Goal: Information Seeking & Learning: Learn about a topic

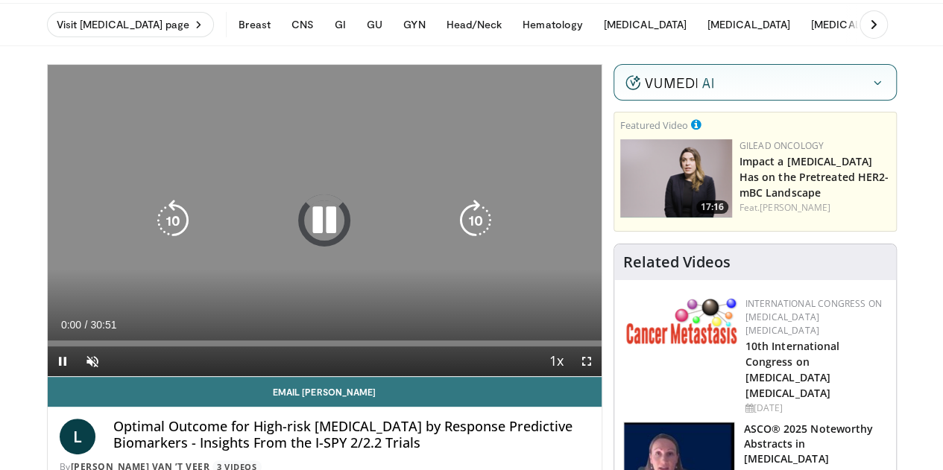
scroll to position [75, 0]
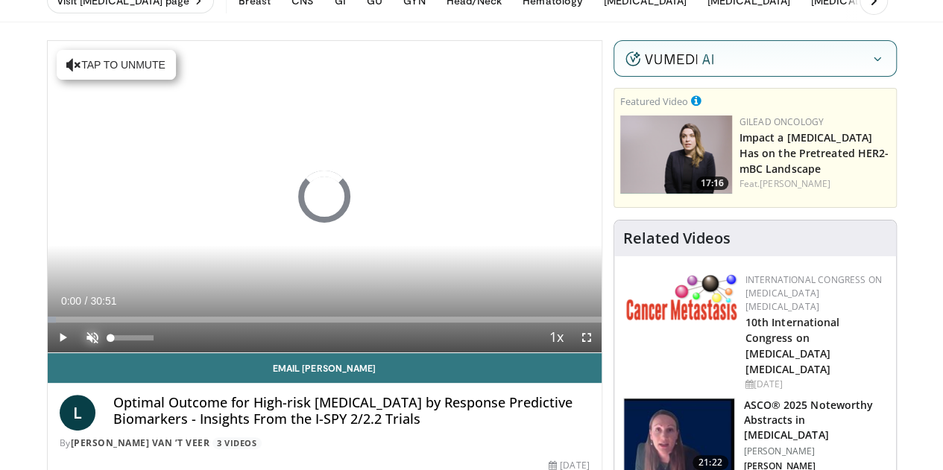
click at [77, 352] on span "Video Player" at bounding box center [92, 338] width 30 height 30
click at [56, 353] on video-js "**********" at bounding box center [325, 197] width 554 height 312
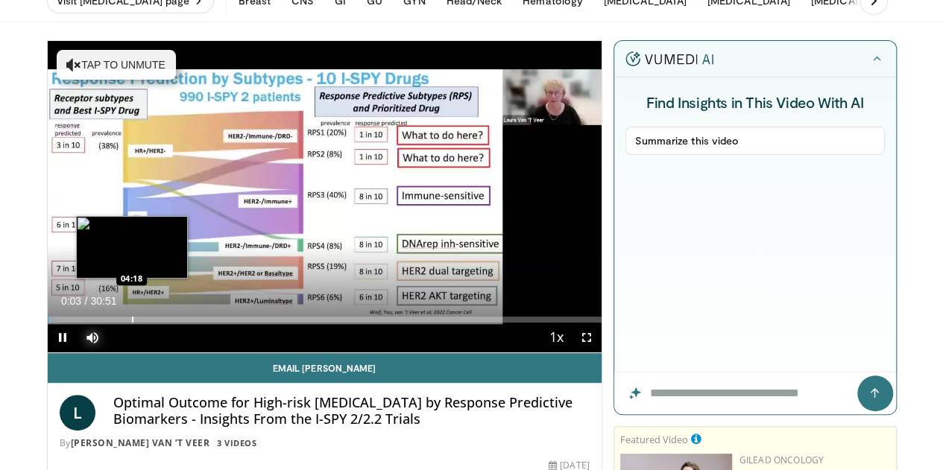
click at [94, 323] on div "Loaded : 2.14% 00:03 04:18" at bounding box center [325, 315] width 554 height 14
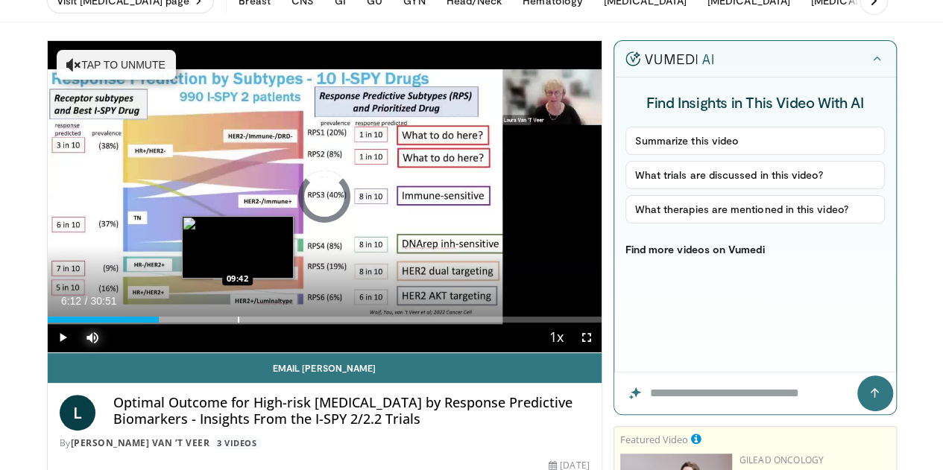
drag, startPoint x: 131, startPoint y: 341, endPoint x: 200, endPoint y: 343, distance: 68.6
click at [200, 323] on div "Loaded : 17.29% 09:35 09:42" at bounding box center [325, 315] width 554 height 14
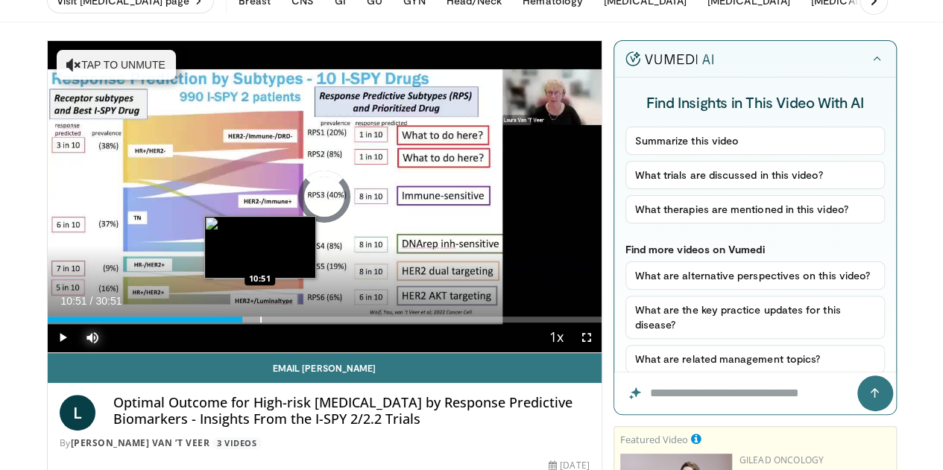
drag, startPoint x: 222, startPoint y: 343, endPoint x: 314, endPoint y: 347, distance: 92.5
click at [314, 323] on div "Loaded : 34.83% 10:51 10:51" at bounding box center [325, 320] width 554 height 6
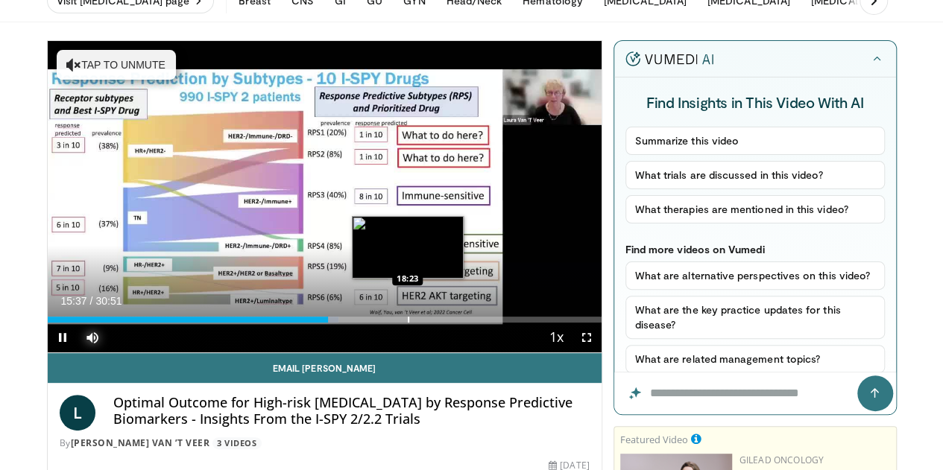
click at [408, 323] on div "Progress Bar" at bounding box center [408, 320] width 1 height 6
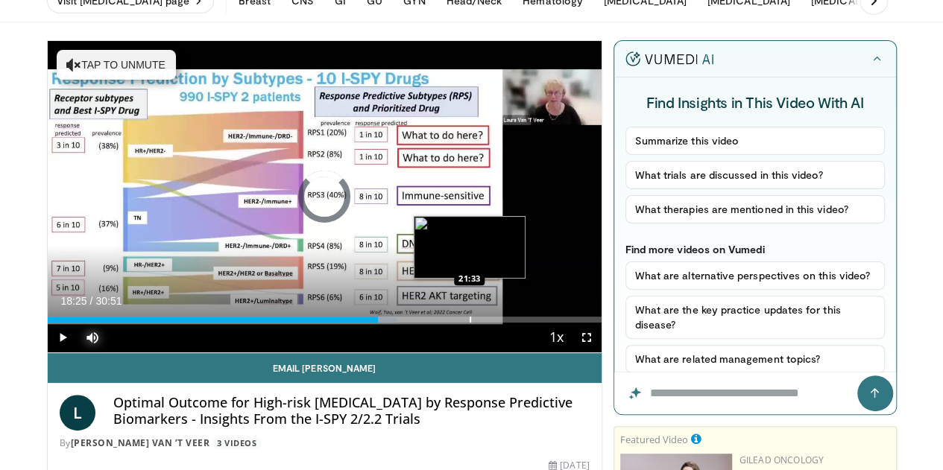
click at [469, 323] on div "Progress Bar" at bounding box center [469, 320] width 1 height 6
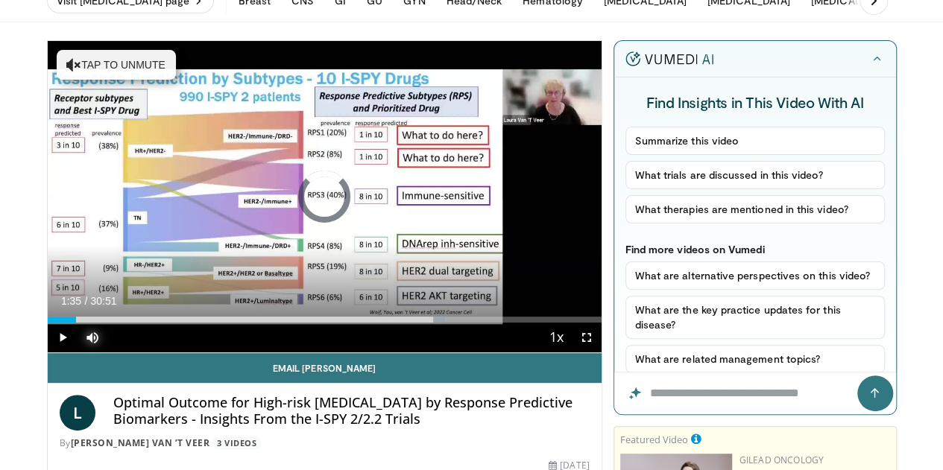
drag, startPoint x: 41, startPoint y: 346, endPoint x: 0, endPoint y: 346, distance: 41.0
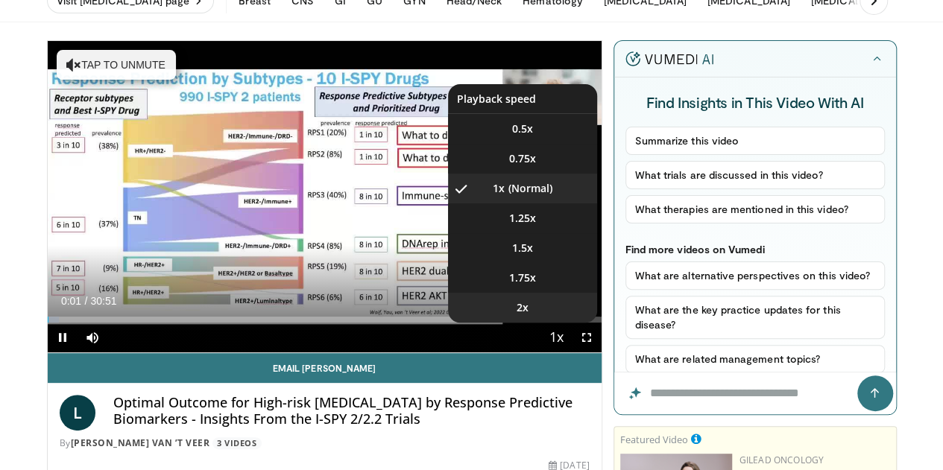
click at [554, 323] on li "2x" at bounding box center [522, 308] width 149 height 30
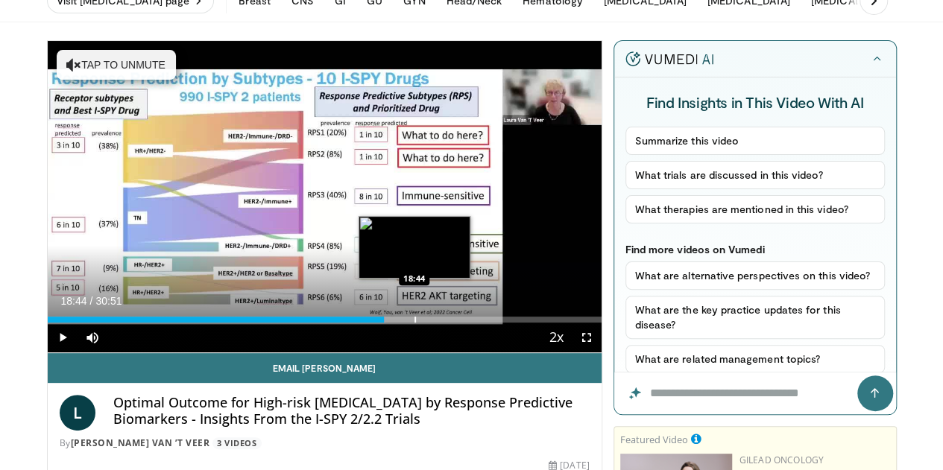
click at [414, 323] on div "Progress Bar" at bounding box center [414, 320] width 1 height 6
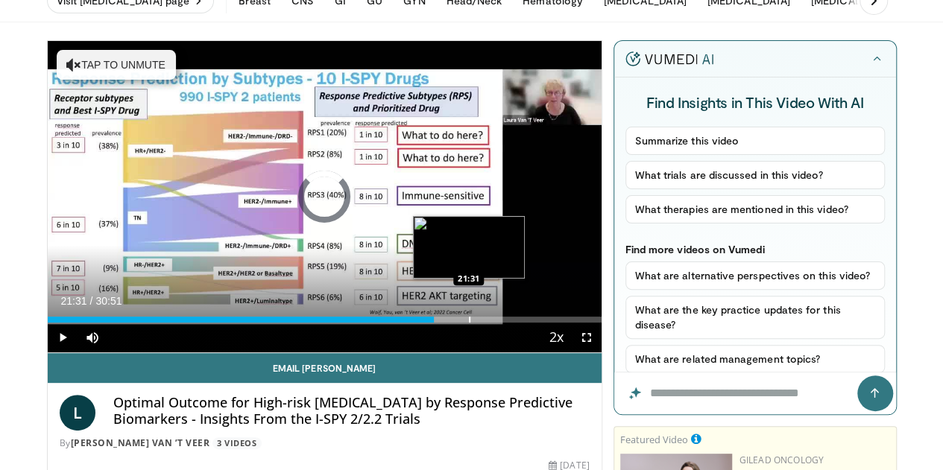
click at [469, 323] on div "Progress Bar" at bounding box center [469, 320] width 1 height 6
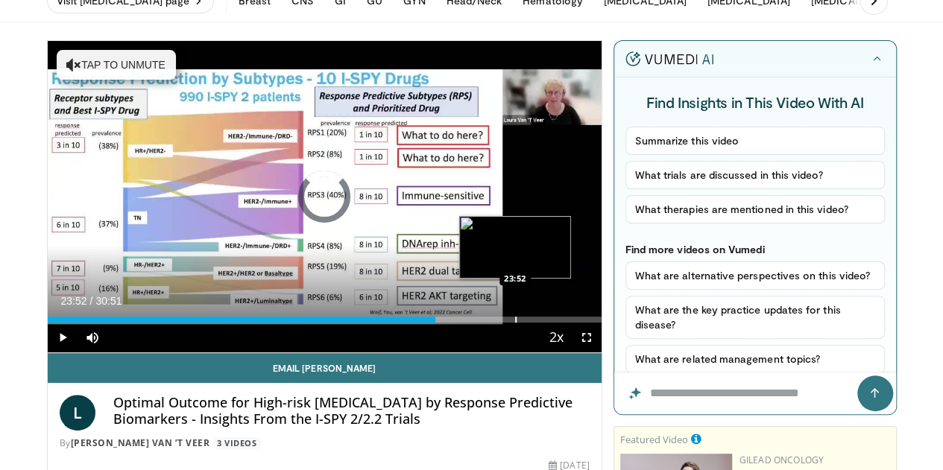
click at [515, 323] on div "Progress Bar" at bounding box center [515, 320] width 1 height 6
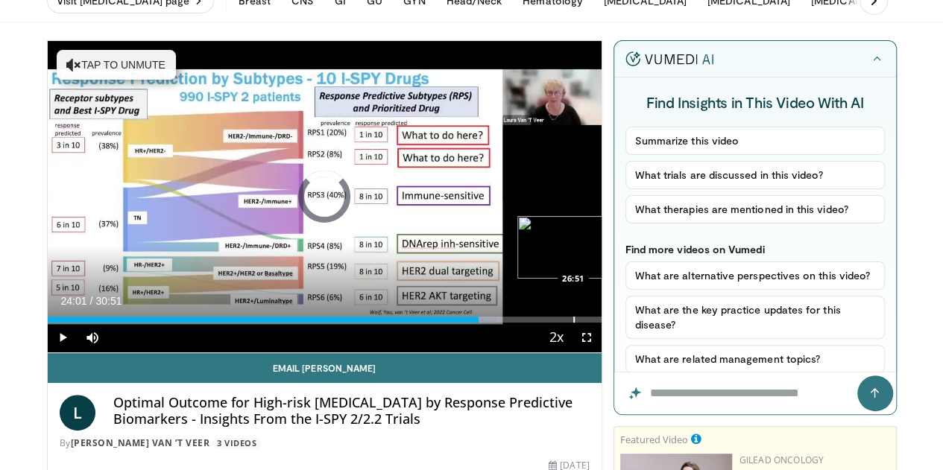
click at [535, 323] on div "Loaded : 81.03% 24:01 26:51" at bounding box center [325, 315] width 554 height 14
click at [591, 323] on div "Progress Bar" at bounding box center [591, 320] width 1 height 6
click at [625, 323] on div "Progress Bar" at bounding box center [625, 320] width 1 height 6
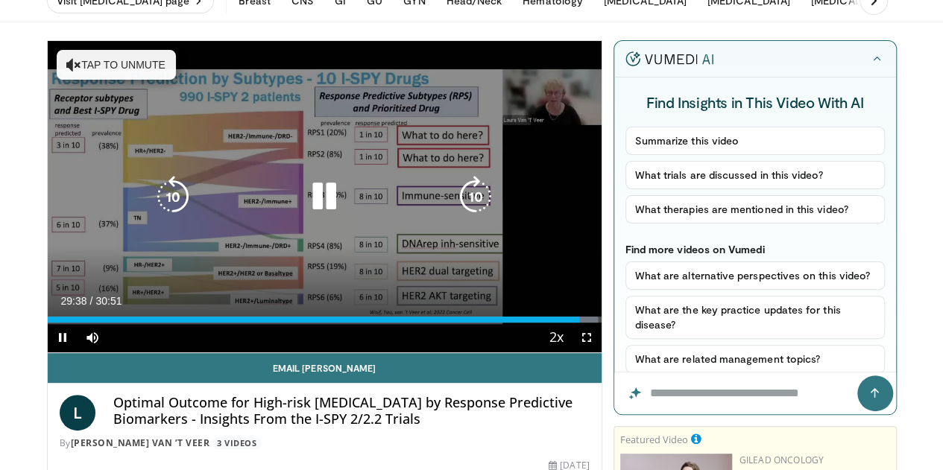
click at [371, 149] on div "10 seconds Tap to unmute" at bounding box center [325, 196] width 554 height 311
click at [322, 208] on icon "Video Player" at bounding box center [324, 197] width 42 height 42
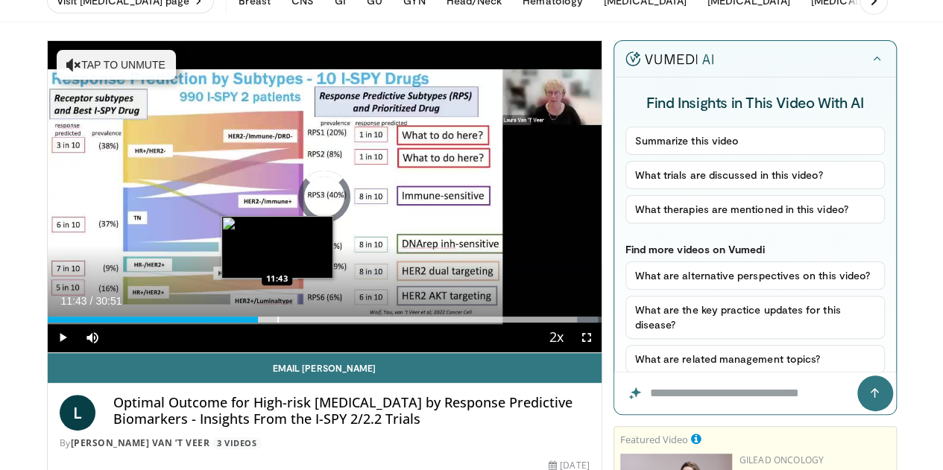
click at [239, 323] on div "Loaded : 99.40% 11:43 11:43" at bounding box center [325, 315] width 554 height 14
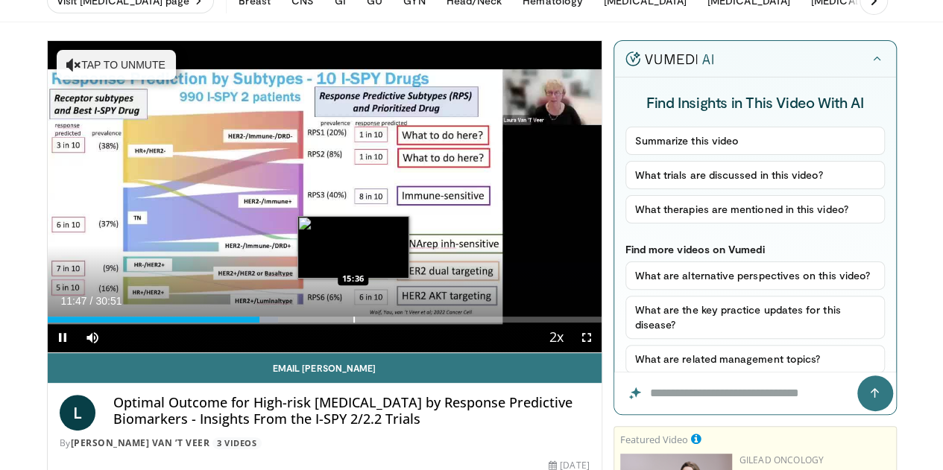
click at [317, 323] on div "Loaded : 41.60% 11:47 15:36" at bounding box center [325, 315] width 554 height 14
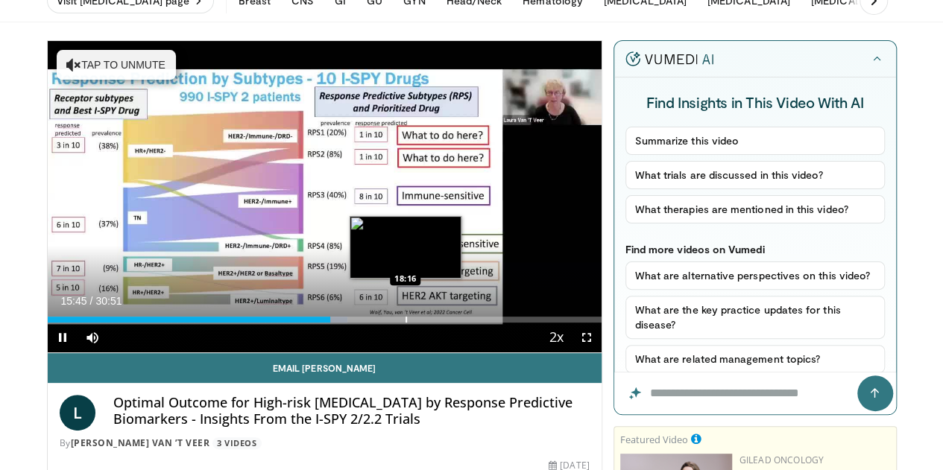
click at [368, 323] on div "Loaded : 54.13% 15:46 18:16" at bounding box center [325, 315] width 554 height 14
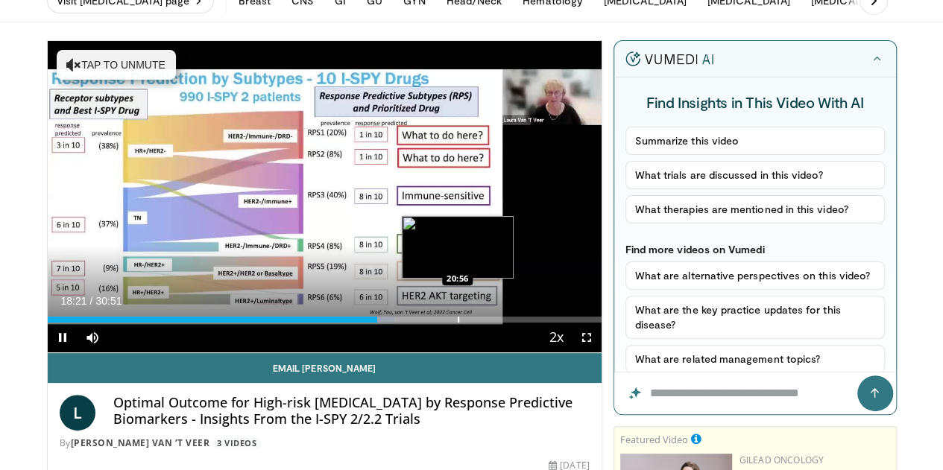
click at [420, 323] on div "Loaded : 62.70% 18:21 20:56" at bounding box center [325, 315] width 554 height 14
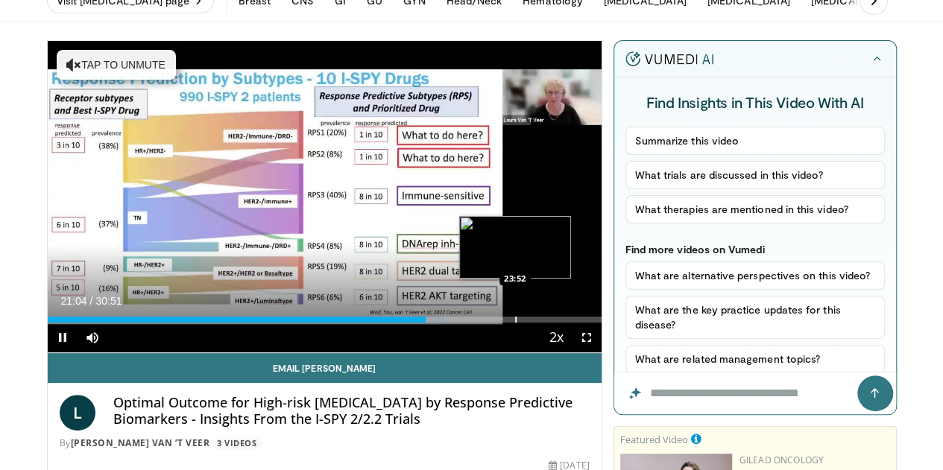
click at [477, 323] on div "Loaded : 71.81% 21:04 23:52" at bounding box center [325, 315] width 554 height 14
click at [513, 323] on div "Loaded : 80.92% 23:54 25:44" at bounding box center [325, 315] width 554 height 14
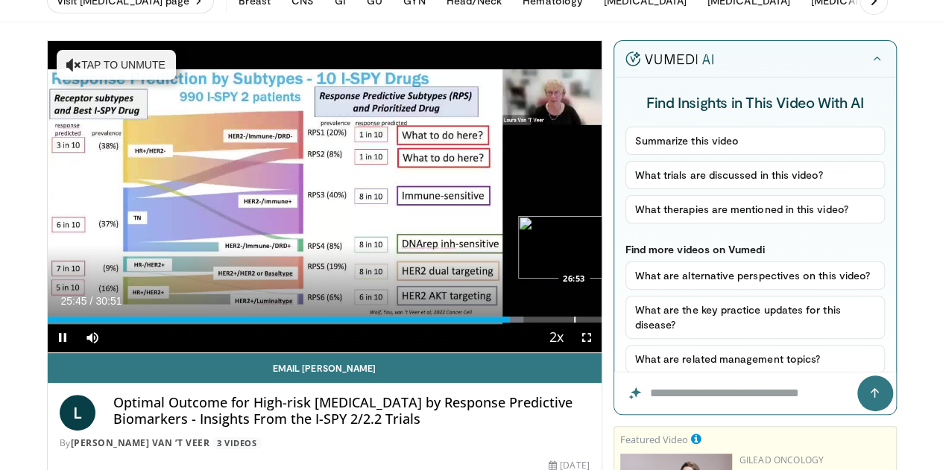
click at [536, 323] on div "Loaded : 85.90% 25:45 26:53" at bounding box center [325, 315] width 554 height 14
click at [560, 323] on div "Loaded : 90.76% 26:58 28:08" at bounding box center [325, 315] width 554 height 14
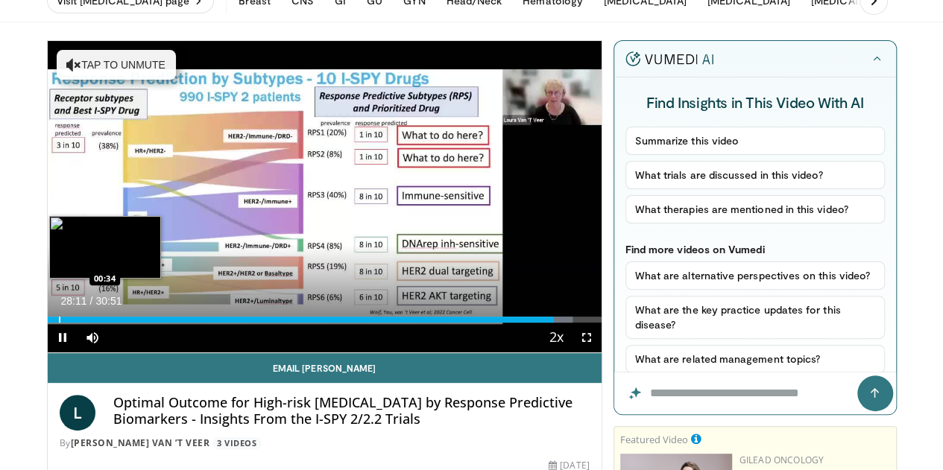
click at [48, 323] on div "Loaded : 94.85% 28:12 00:34" at bounding box center [325, 315] width 554 height 14
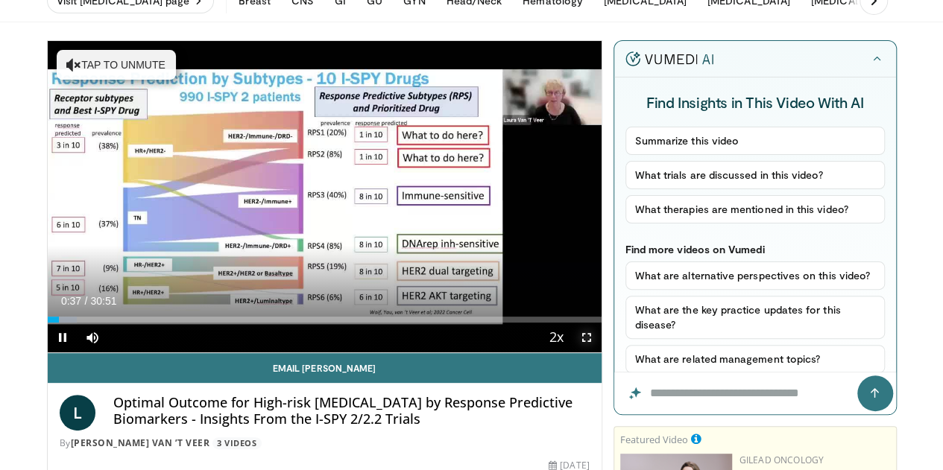
click at [596, 352] on span "Video Player" at bounding box center [586, 338] width 30 height 30
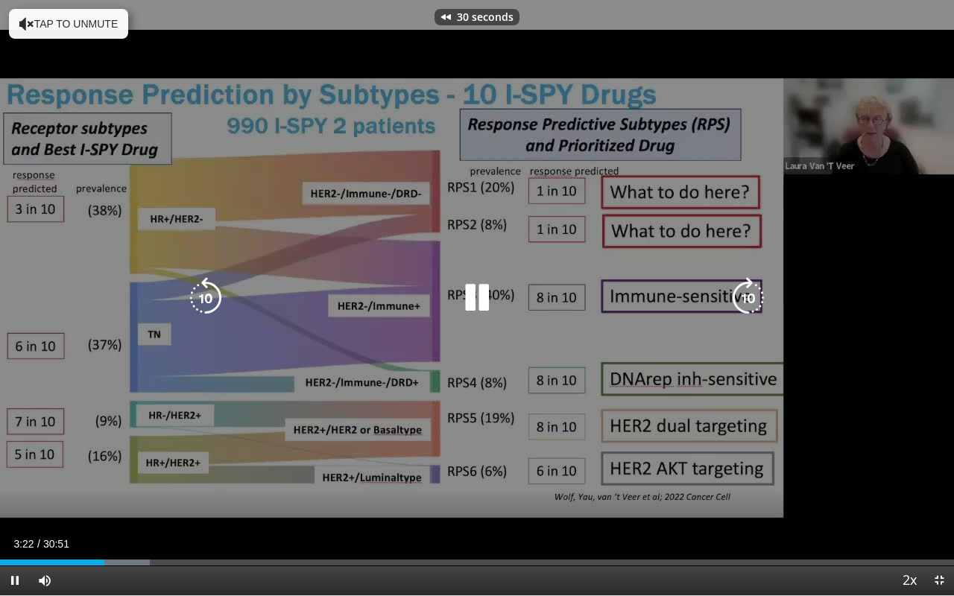
click at [191, 301] on icon "Video Player" at bounding box center [206, 298] width 42 height 42
click at [194, 302] on icon "Video Player" at bounding box center [206, 298] width 42 height 42
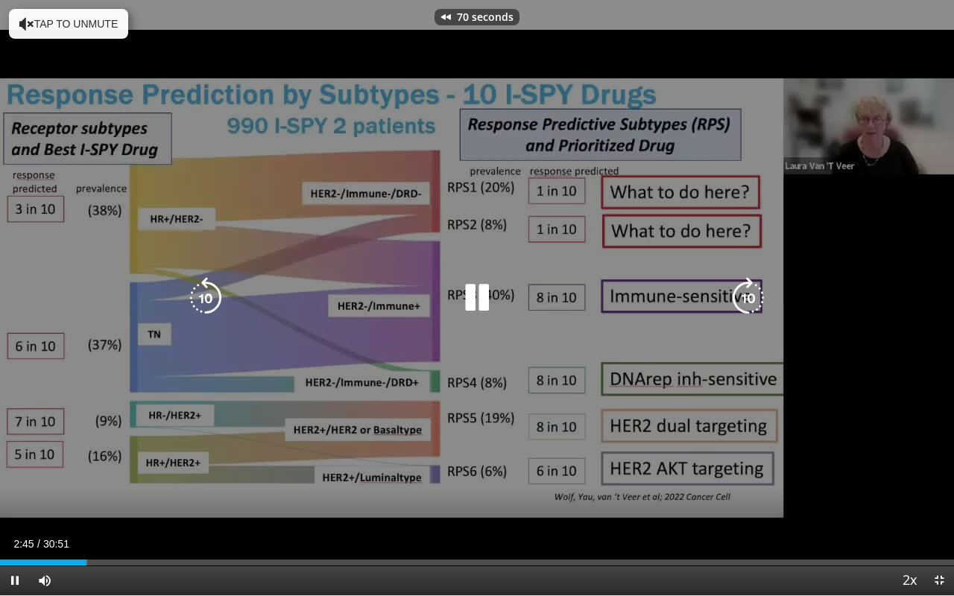
click at [194, 302] on icon "Video Player" at bounding box center [206, 298] width 42 height 42
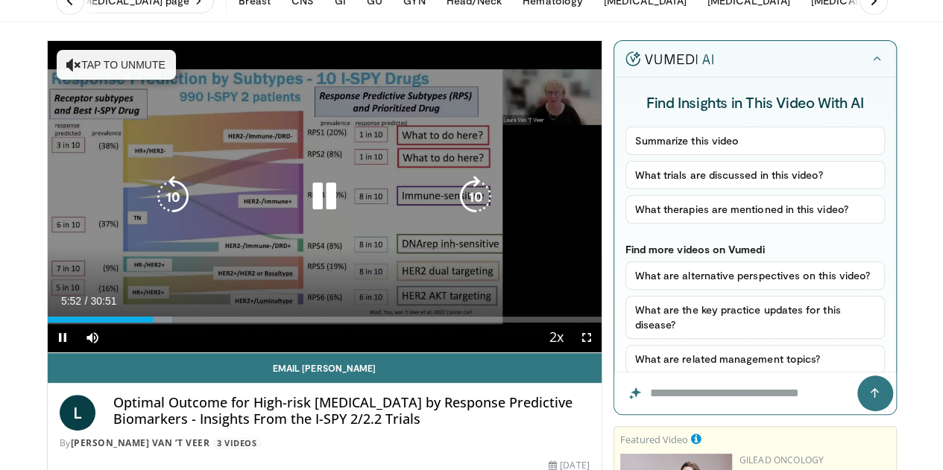
click at [152, 203] on icon "Video Player" at bounding box center [173, 197] width 42 height 42
click at [593, 352] on span "Video Player" at bounding box center [586, 338] width 30 height 30
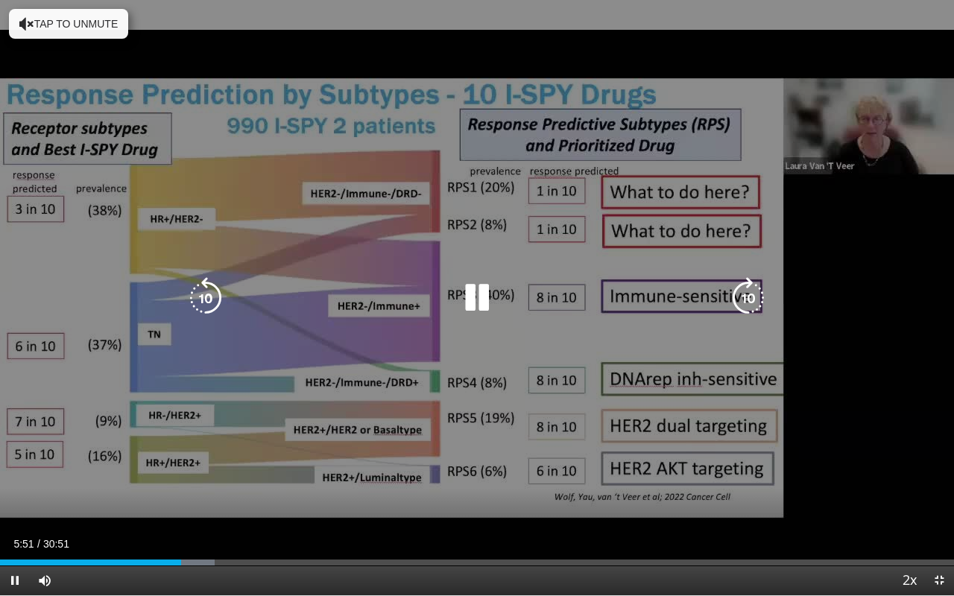
click at [487, 286] on icon "Video Player" at bounding box center [477, 298] width 42 height 42
click at [469, 298] on icon "Video Player" at bounding box center [477, 298] width 42 height 42
click at [475, 286] on icon "Video Player" at bounding box center [477, 298] width 42 height 42
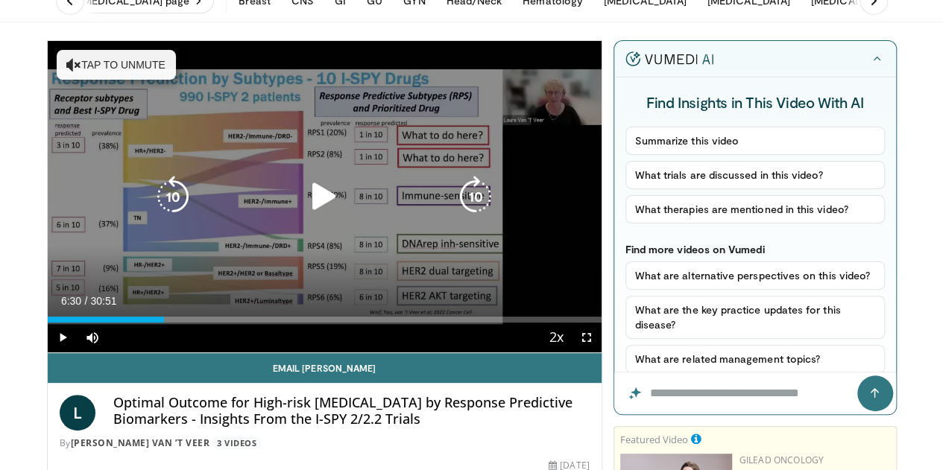
click at [311, 212] on icon "Video Player" at bounding box center [324, 197] width 42 height 42
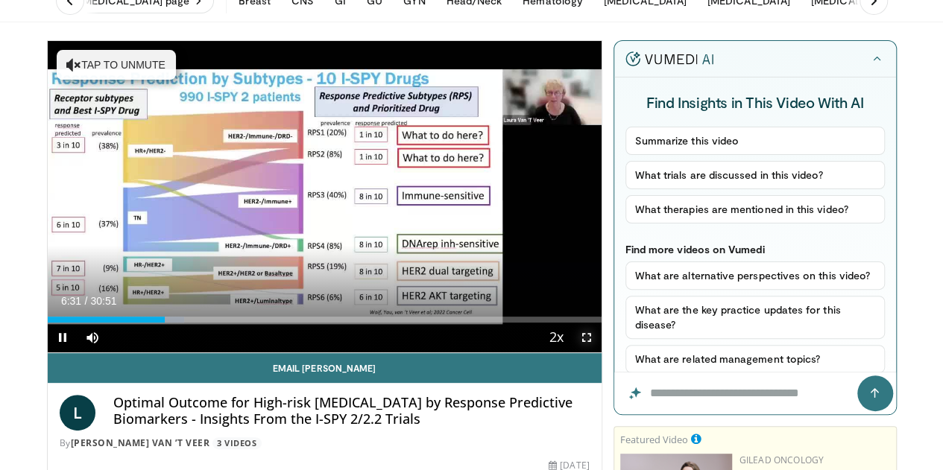
click at [599, 352] on span "Video Player" at bounding box center [586, 338] width 30 height 30
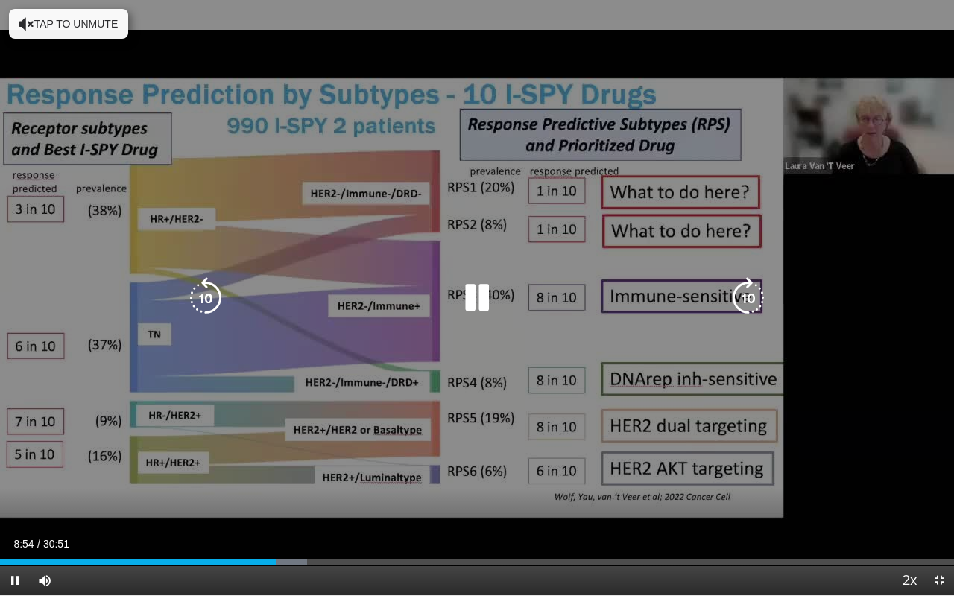
click at [466, 300] on icon "Video Player" at bounding box center [477, 298] width 42 height 42
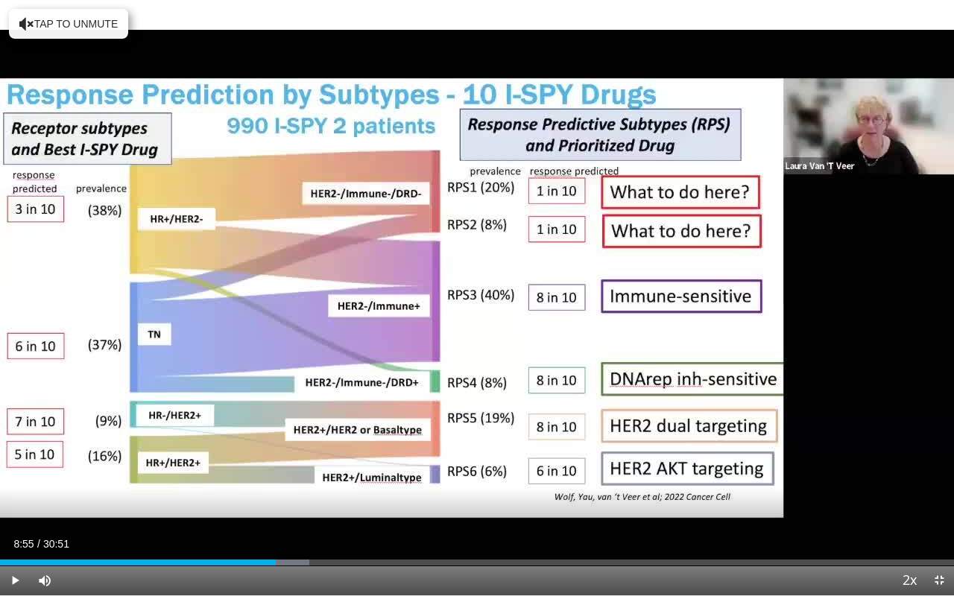
click at [466, 300] on div "10 seconds Tap to unmute" at bounding box center [477, 297] width 954 height 595
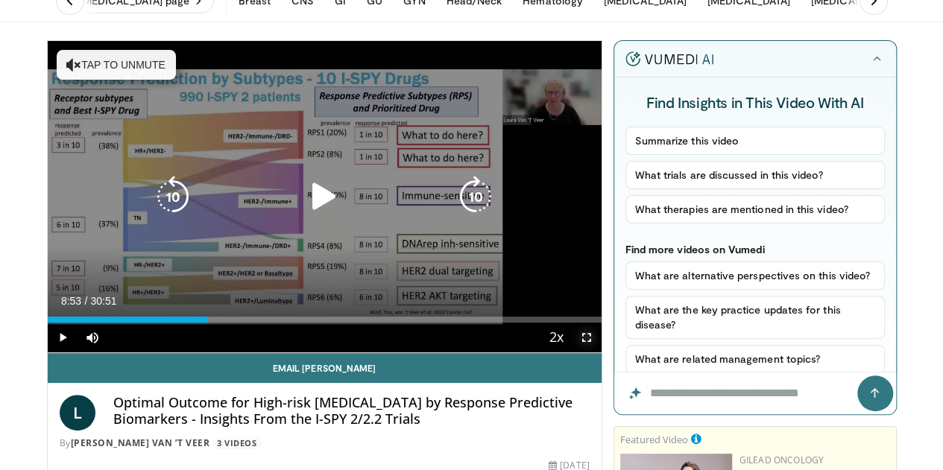
drag, startPoint x: 598, startPoint y: 361, endPoint x: 598, endPoint y: 452, distance: 90.2
click at [598, 352] on span "Video Player" at bounding box center [586, 338] width 30 height 30
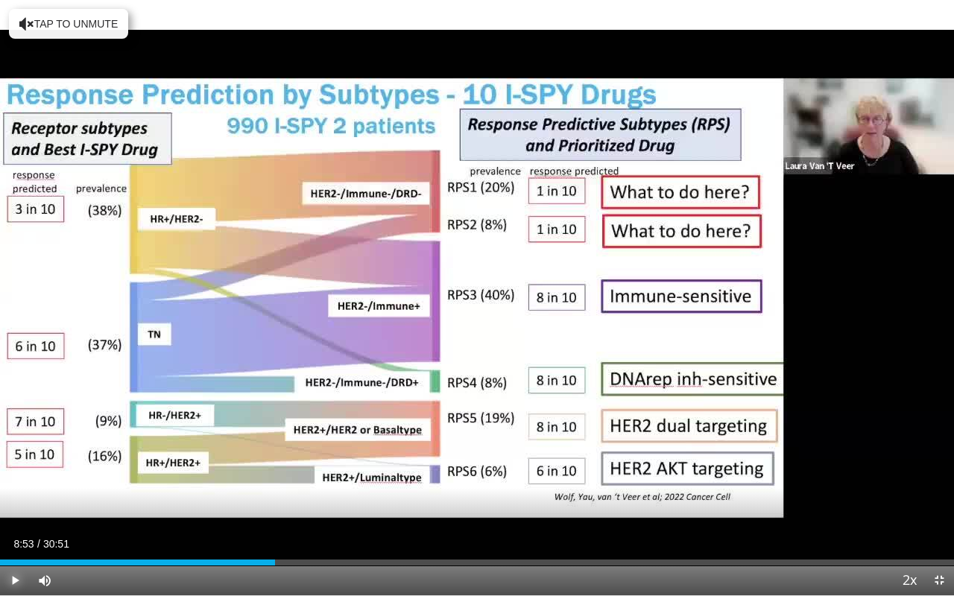
click at [10, 469] on span "Video Player" at bounding box center [15, 581] width 30 height 30
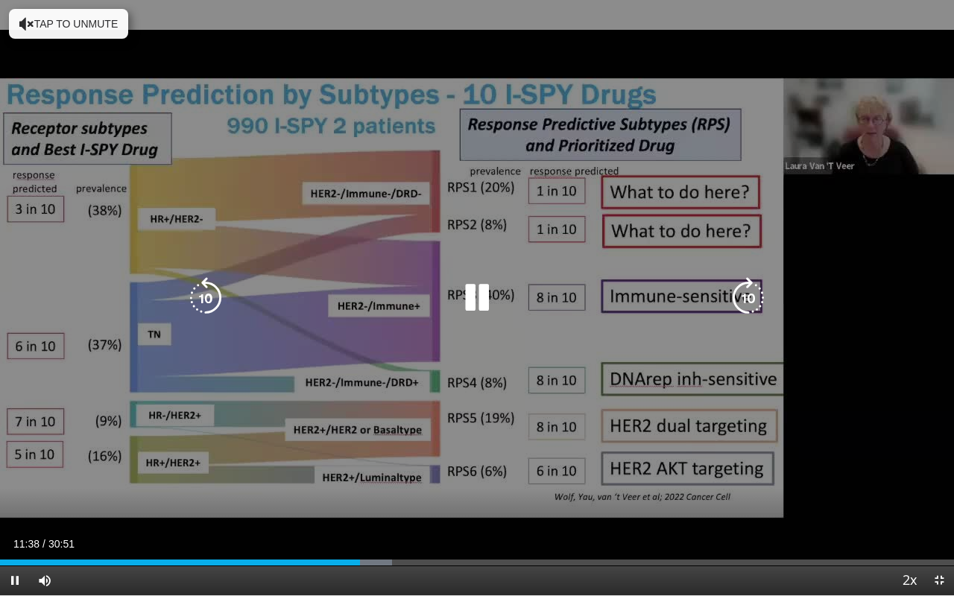
click at [221, 306] on icon "Video Player" at bounding box center [206, 298] width 42 height 42
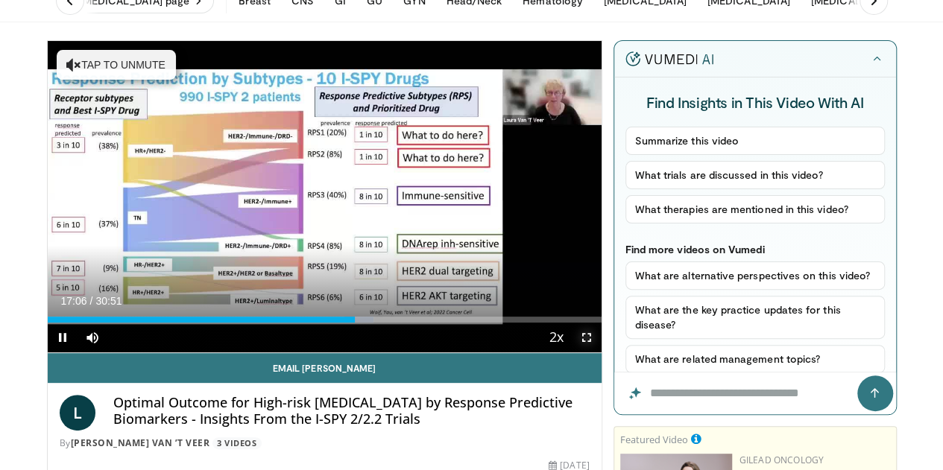
click at [595, 352] on span "Video Player" at bounding box center [586, 338] width 30 height 30
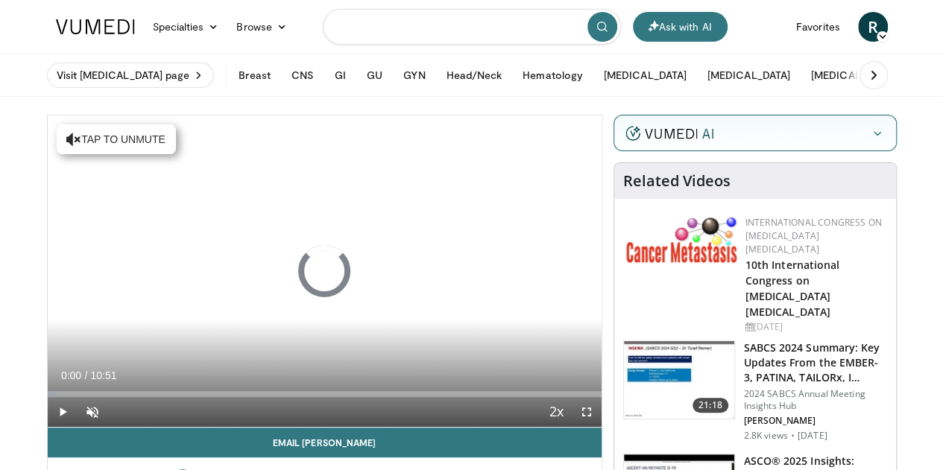
click at [371, 28] on input "Search topics, interventions" at bounding box center [472, 27] width 298 height 36
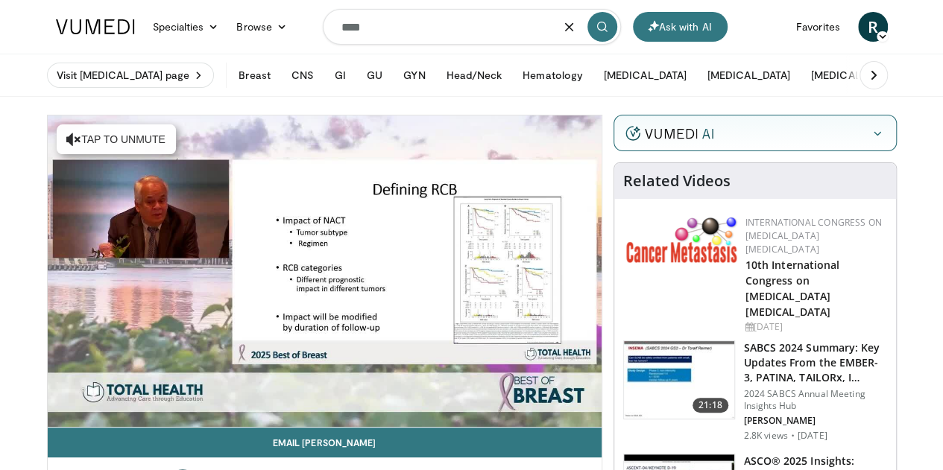
type input "****"
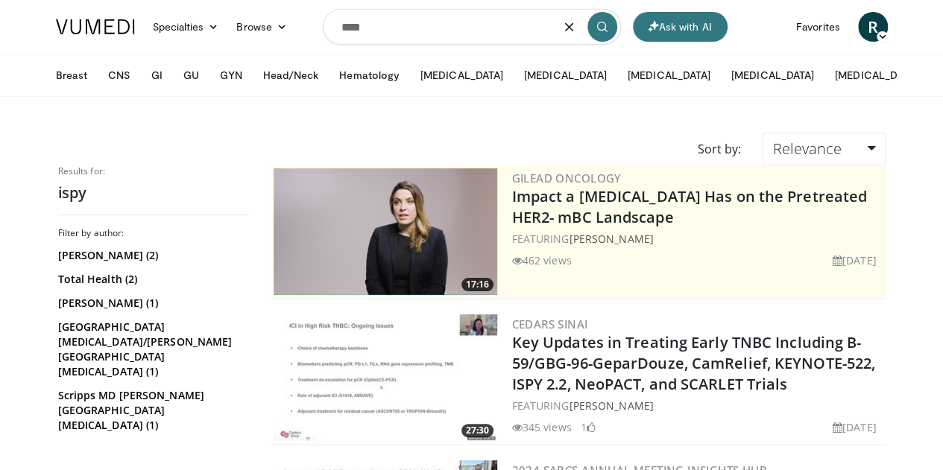
click at [346, 26] on input "****" at bounding box center [472, 27] width 298 height 36
type input "*****"
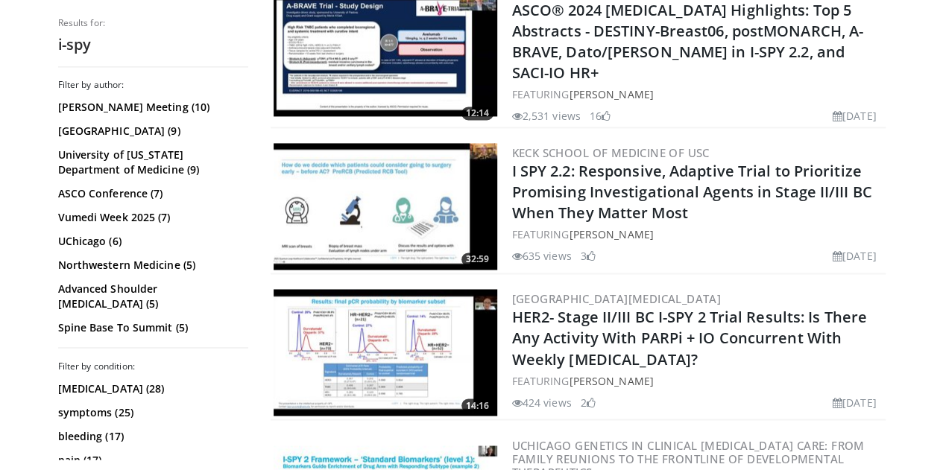
scroll to position [1063, 0]
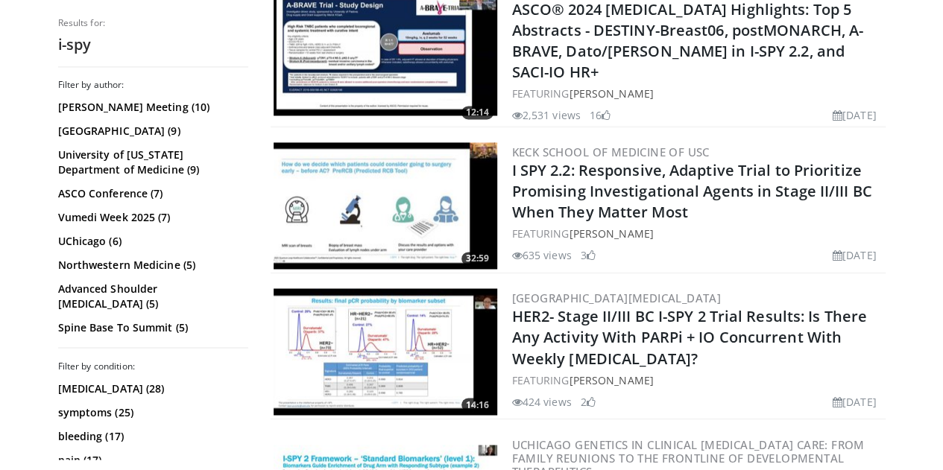
click at [350, 216] on img at bounding box center [385, 205] width 224 height 127
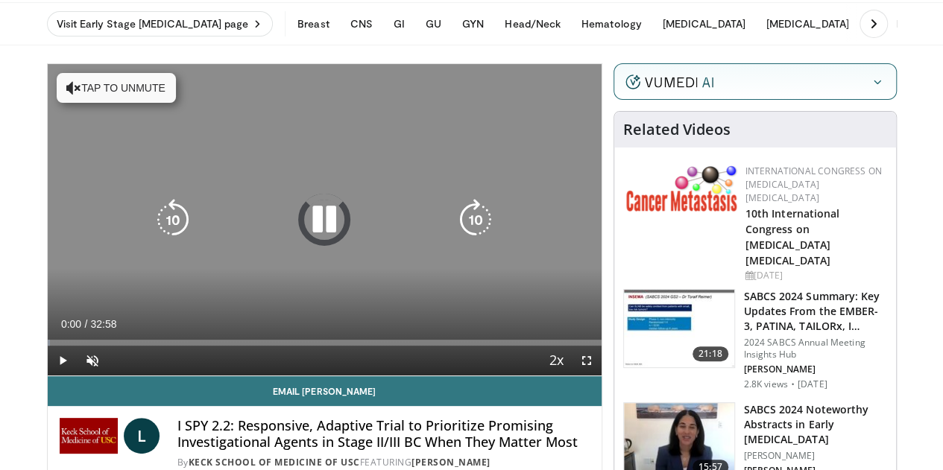
scroll to position [52, 0]
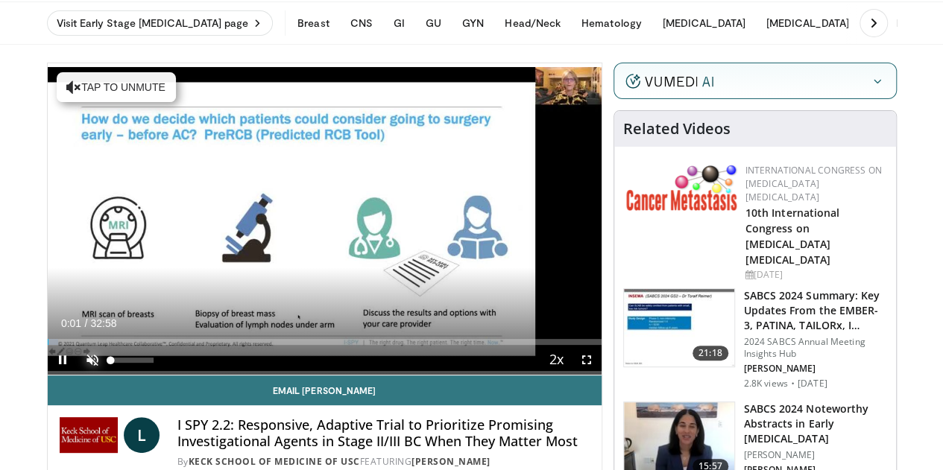
click at [77, 375] on span "Video Player" at bounding box center [92, 360] width 30 height 30
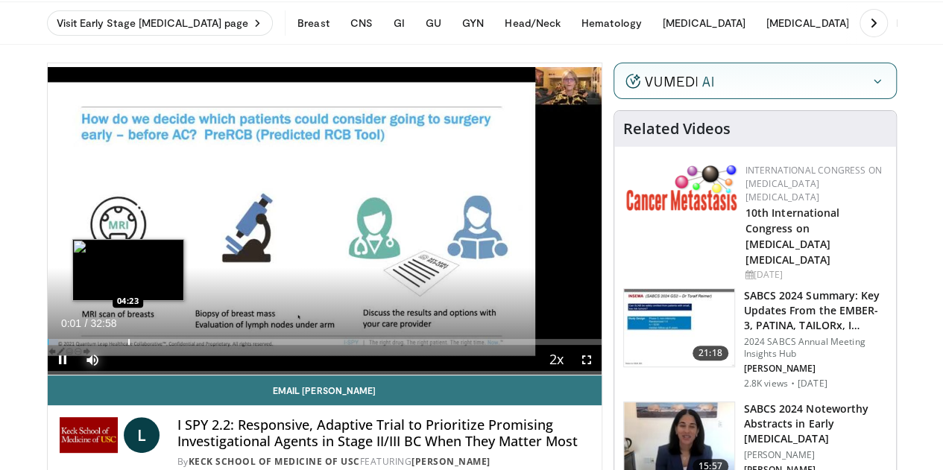
click at [90, 345] on div "Loaded : 2.00% 00:01 04:23" at bounding box center [325, 338] width 554 height 14
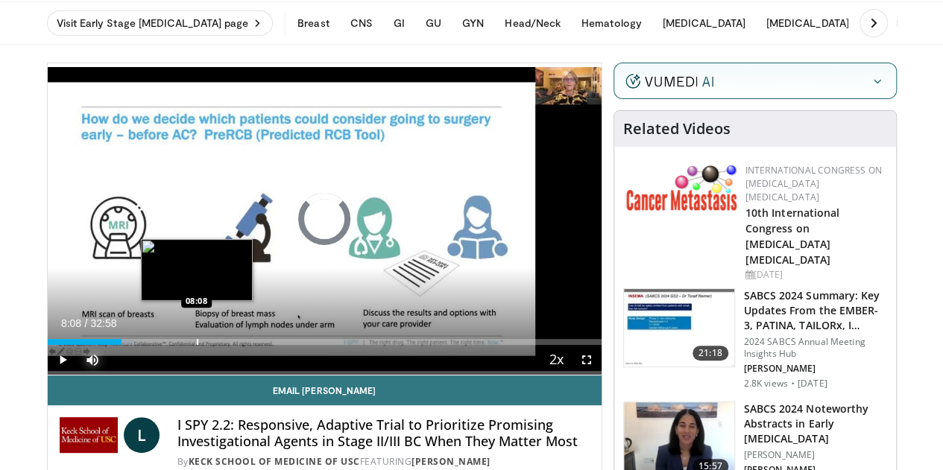
click at [197, 345] on div "Progress Bar" at bounding box center [197, 342] width 1 height 6
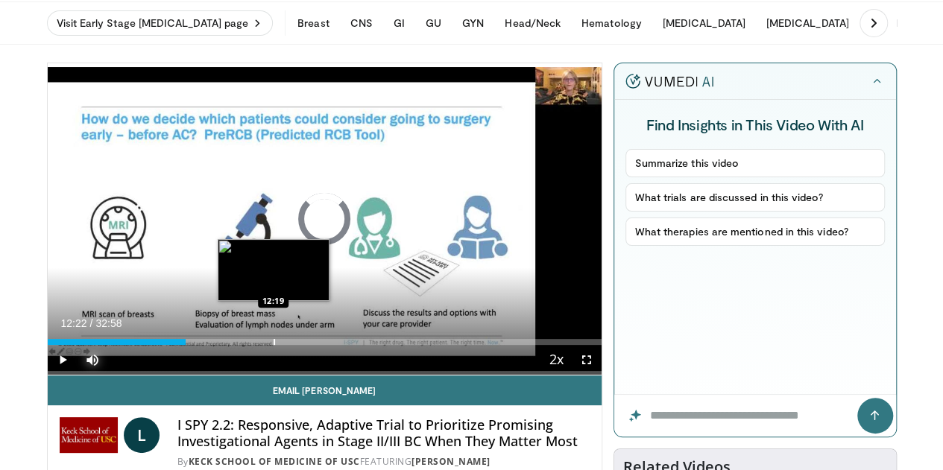
click at [273, 345] on div "Progress Bar" at bounding box center [273, 342] width 1 height 6
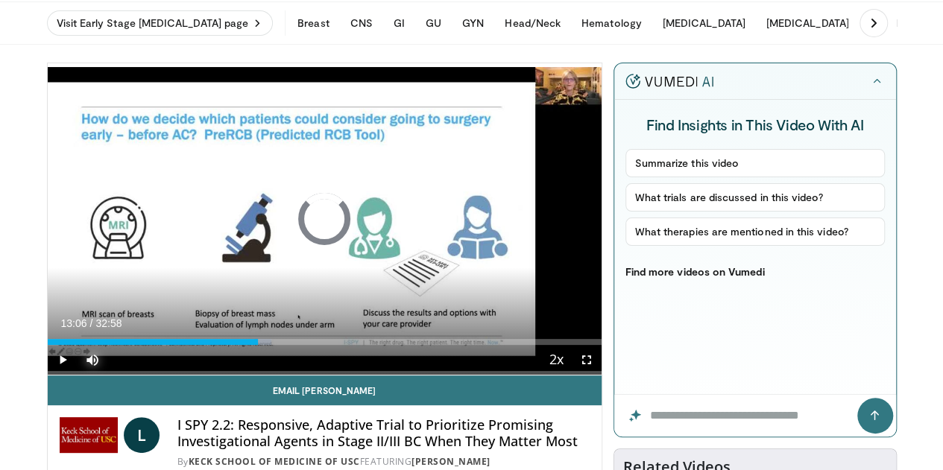
drag, startPoint x: 235, startPoint y: 366, endPoint x: 296, endPoint y: 374, distance: 60.9
click at [296, 374] on div "Current Time 13:06 / Duration 32:58 Play Skip Backward Skip Forward Mute Loaded…" at bounding box center [325, 360] width 554 height 30
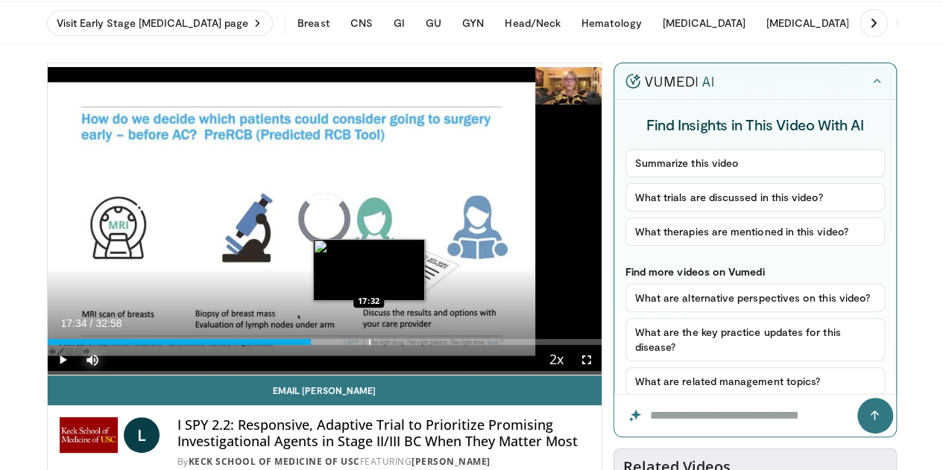
click at [369, 345] on div "Progress Bar" at bounding box center [369, 342] width 1 height 6
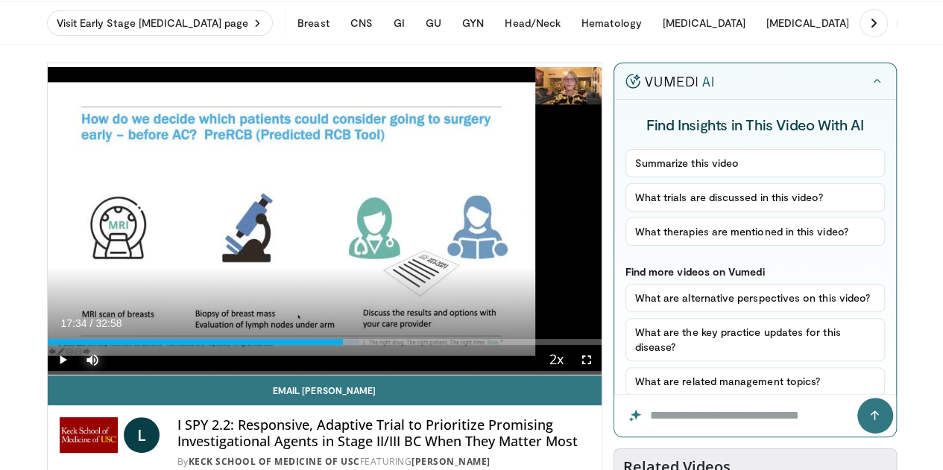
drag, startPoint x: 331, startPoint y: 366, endPoint x: 381, endPoint y: 366, distance: 50.7
click at [370, 345] on div "Progress Bar" at bounding box center [369, 342] width 1 height 6
drag, startPoint x: 381, startPoint y: 366, endPoint x: 430, endPoint y: 366, distance: 48.4
click at [430, 345] on div "Loaded : 65.19% 20:18 20:38" at bounding box center [325, 338] width 554 height 14
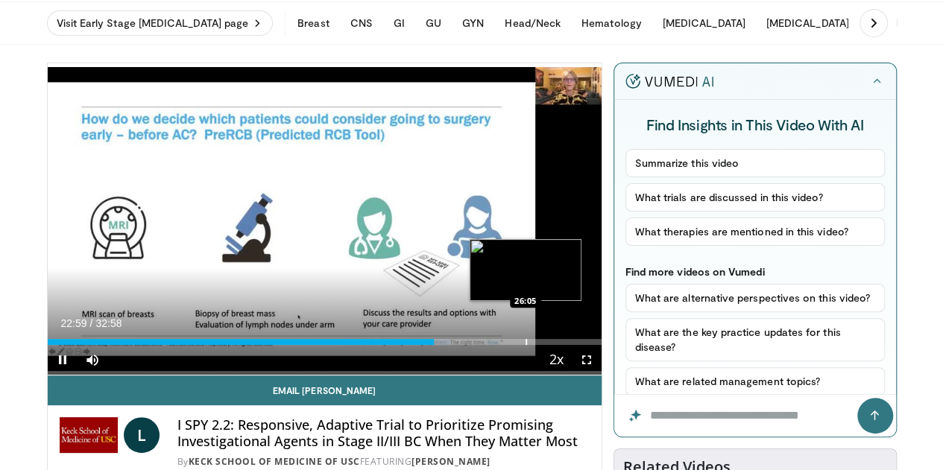
drag, startPoint x: 430, startPoint y: 366, endPoint x: 494, endPoint y: 364, distance: 64.1
click at [494, 364] on video-js "**********" at bounding box center [325, 219] width 554 height 312
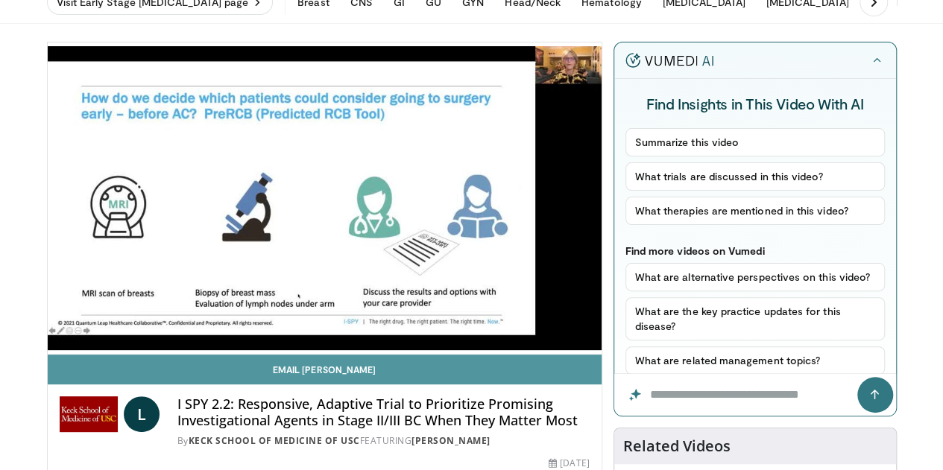
scroll to position [67, 0]
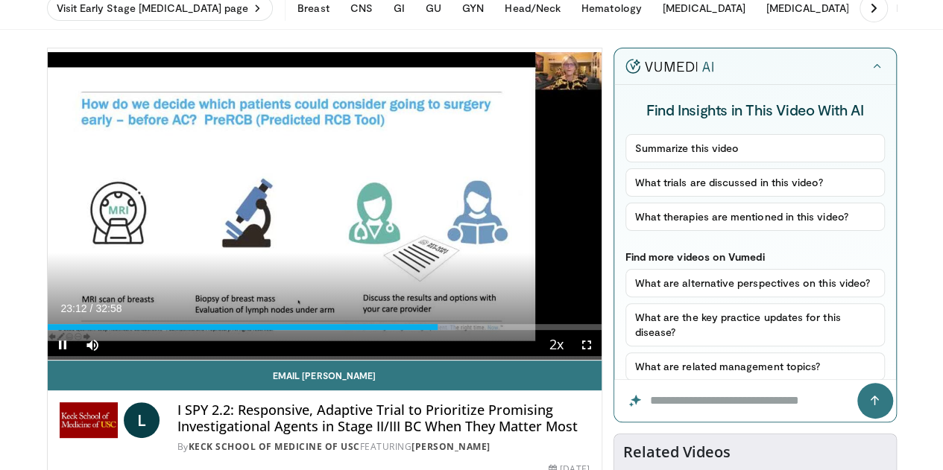
click at [471, 358] on div "Current Time 23:12 / Duration 32:58 Pause Skip Backward Skip Forward Mute Loade…" at bounding box center [325, 345] width 554 height 30
click at [544, 330] on div "Progress Bar" at bounding box center [544, 327] width 1 height 6
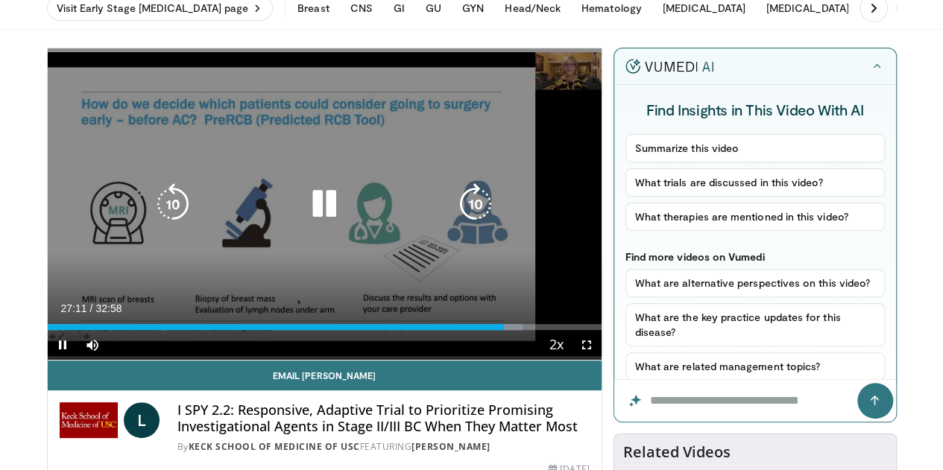
click at [319, 154] on div "10 seconds Tap to unmute" at bounding box center [325, 203] width 554 height 311
click at [308, 211] on icon "Video Player" at bounding box center [324, 204] width 42 height 42
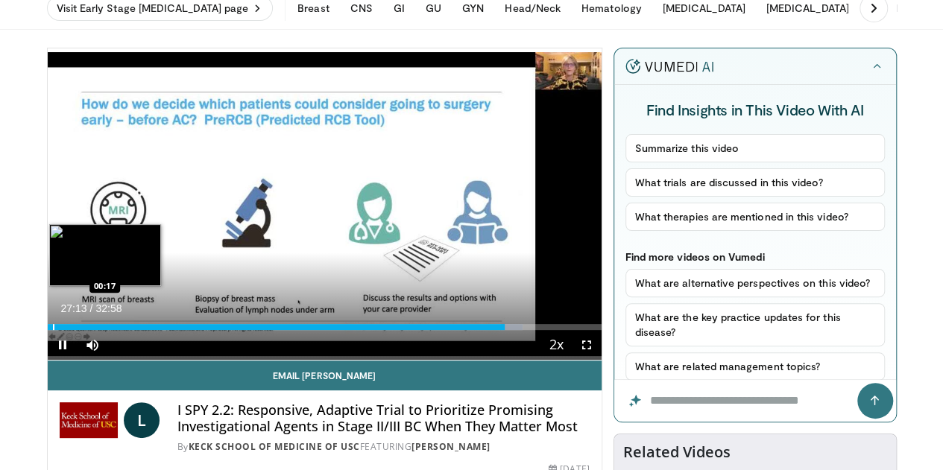
click at [48, 330] on div "Loaded : 85.76% 27:14 00:17" at bounding box center [325, 323] width 554 height 14
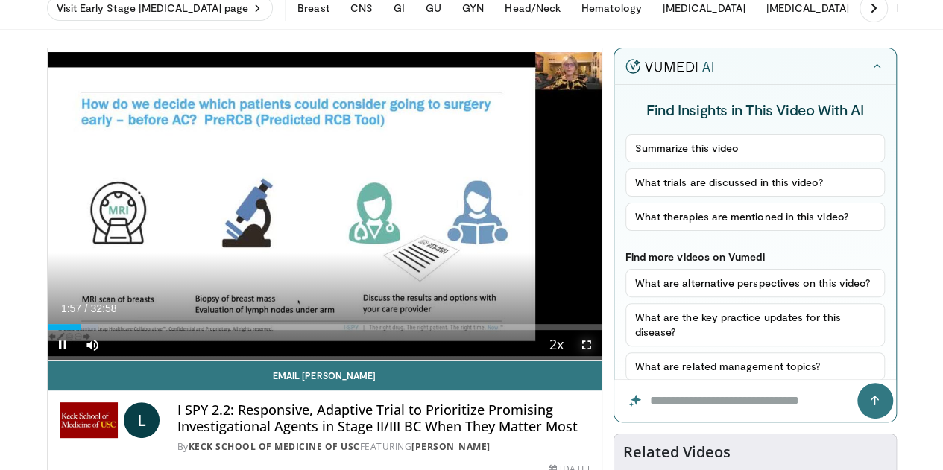
click at [594, 360] on span "Video Player" at bounding box center [586, 345] width 30 height 30
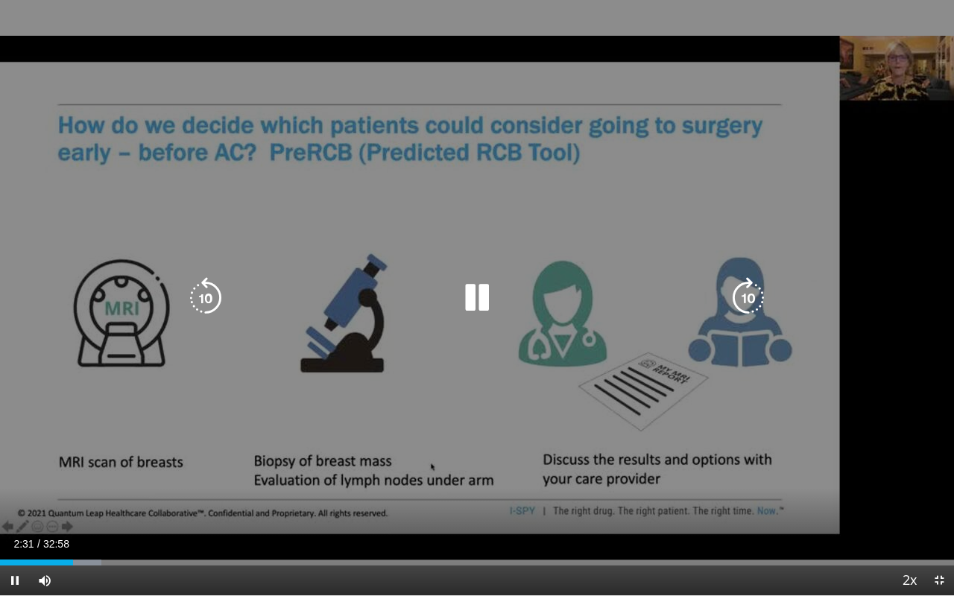
click at [478, 303] on icon "Video Player" at bounding box center [477, 298] width 42 height 42
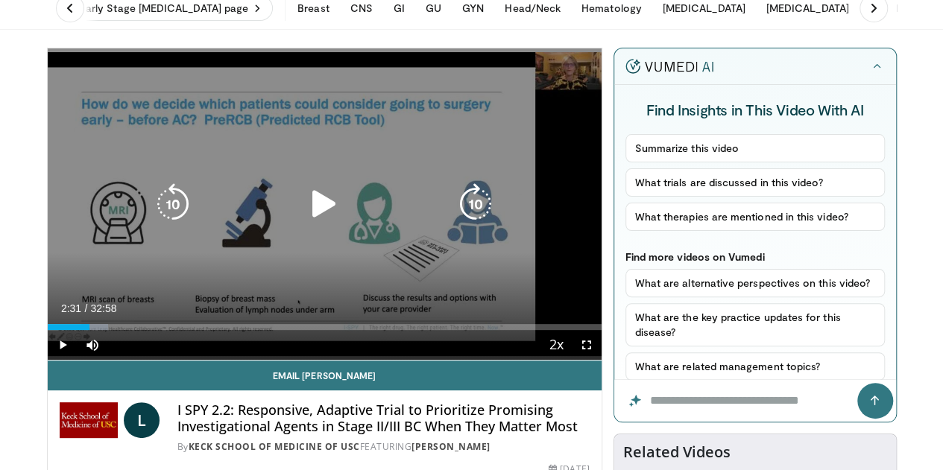
click at [286, 219] on div "Video Player" at bounding box center [324, 204] width 332 height 30
click at [303, 224] on icon "Video Player" at bounding box center [324, 204] width 42 height 42
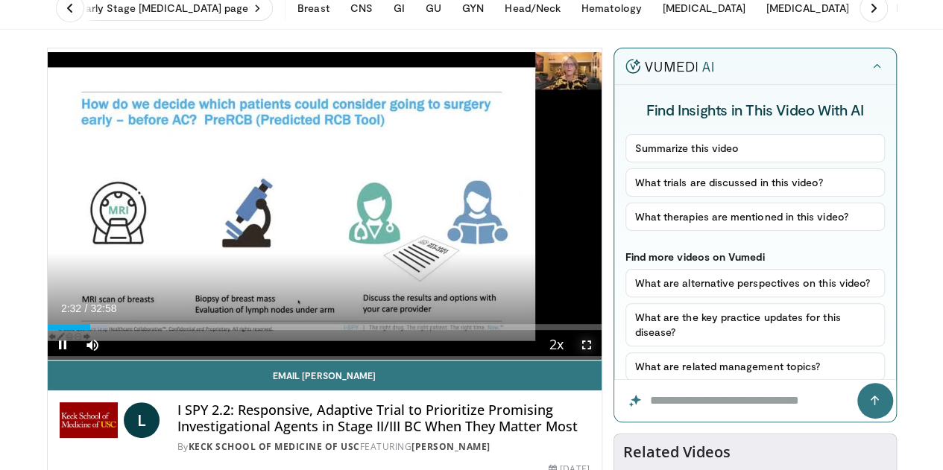
click at [598, 360] on span "Video Player" at bounding box center [586, 345] width 30 height 30
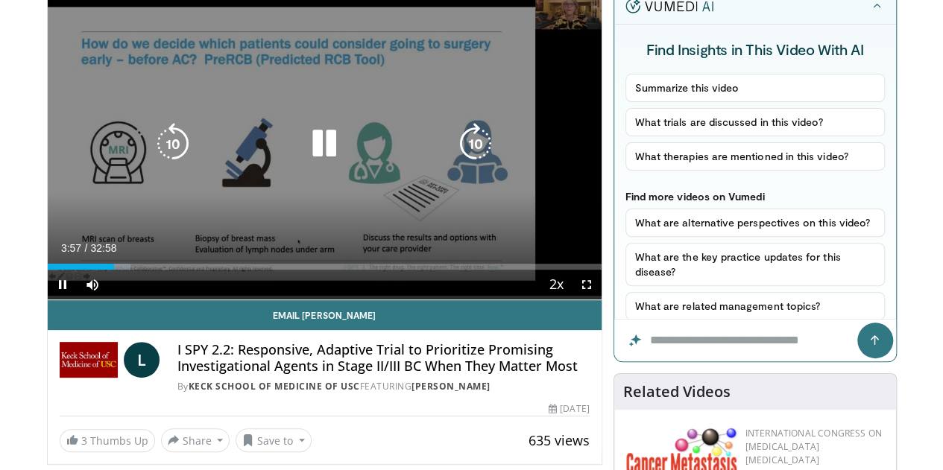
scroll to position [0, 0]
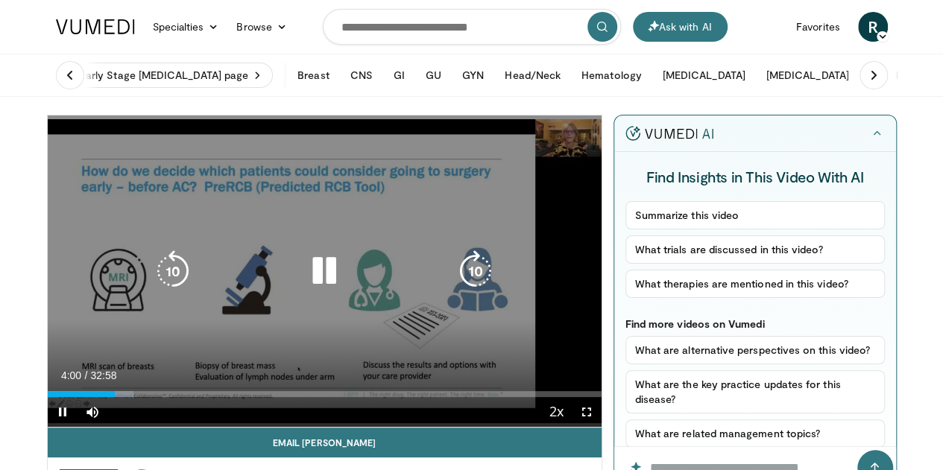
click at [303, 288] on icon "Video Player" at bounding box center [324, 271] width 42 height 42
click at [306, 273] on icon "Video Player" at bounding box center [324, 271] width 42 height 42
click at [283, 365] on div "10 seconds Tap to unmute" at bounding box center [325, 270] width 554 height 311
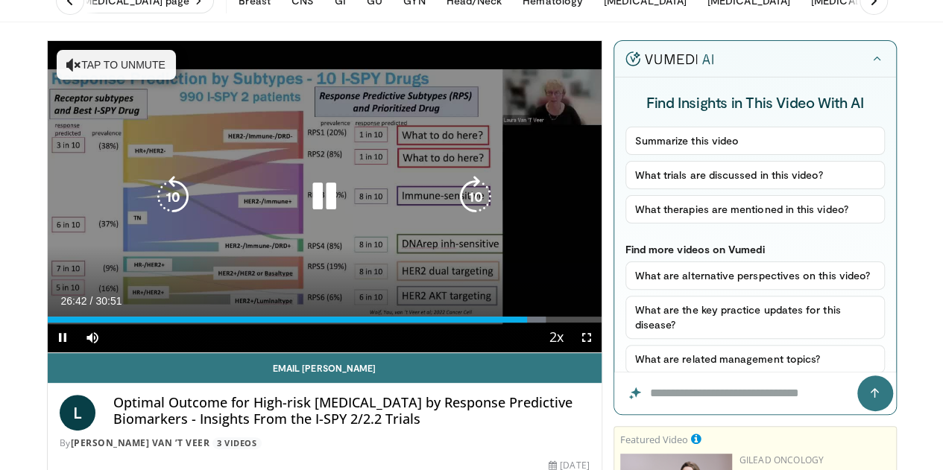
click at [308, 210] on icon "Video Player" at bounding box center [324, 197] width 42 height 42
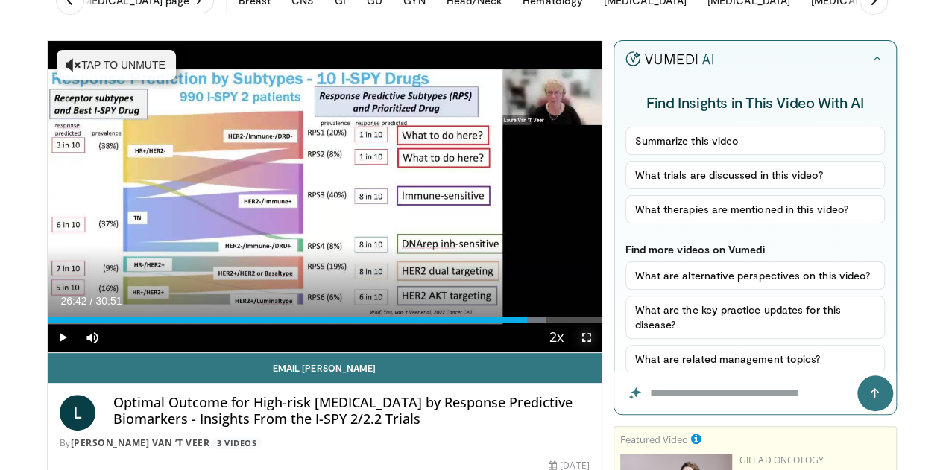
click at [595, 352] on span "Video Player" at bounding box center [586, 338] width 30 height 30
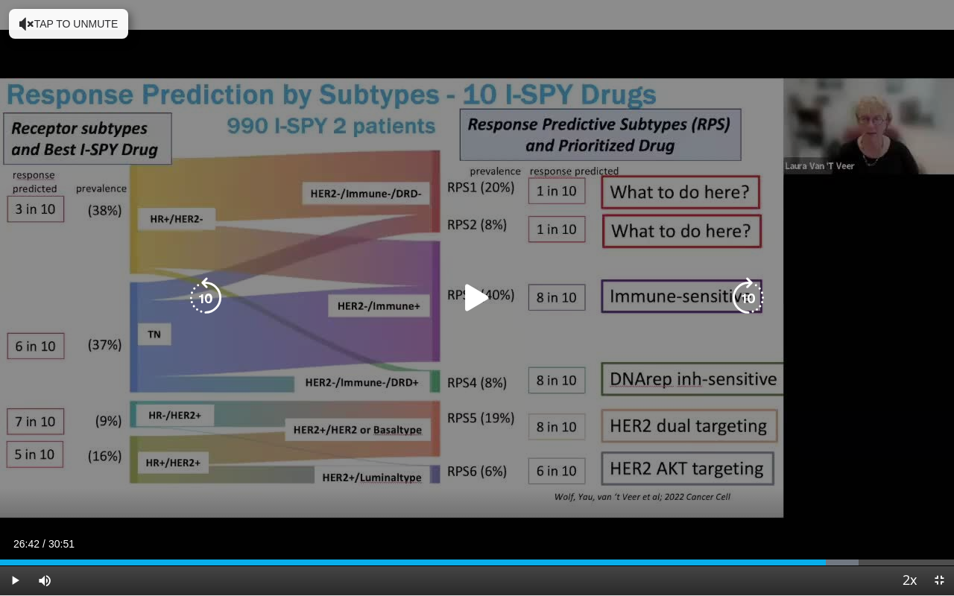
click at [206, 301] on icon "Video Player" at bounding box center [206, 298] width 42 height 42
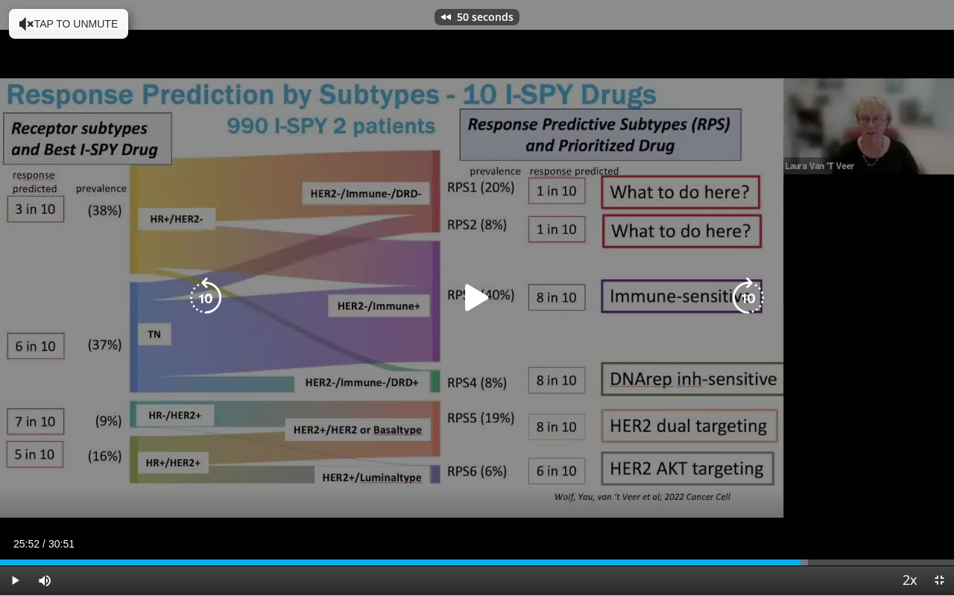
click at [206, 301] on icon "Video Player" at bounding box center [206, 298] width 42 height 42
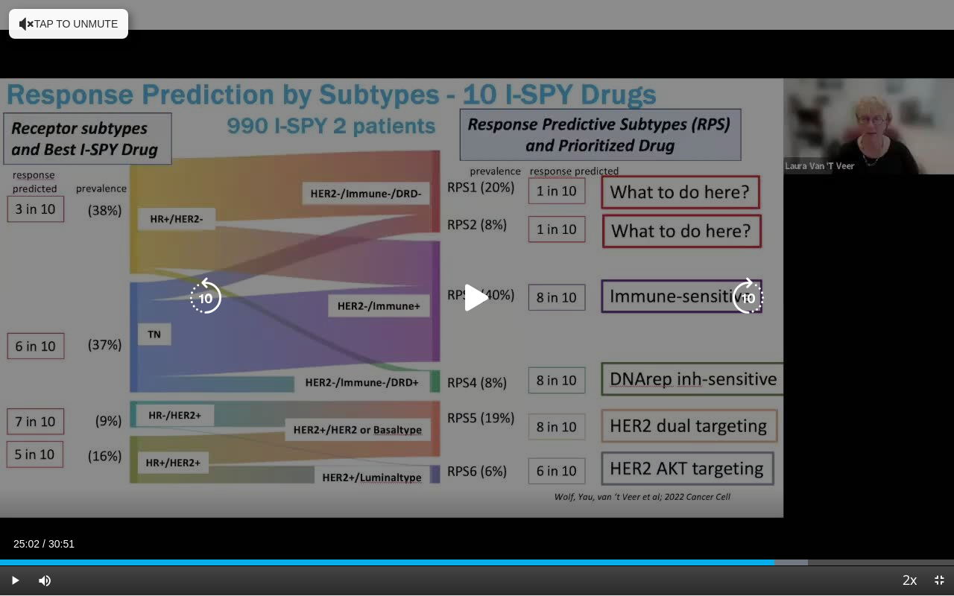
click at [477, 300] on icon "Video Player" at bounding box center [477, 298] width 42 height 42
click at [475, 308] on icon "Video Player" at bounding box center [477, 298] width 42 height 42
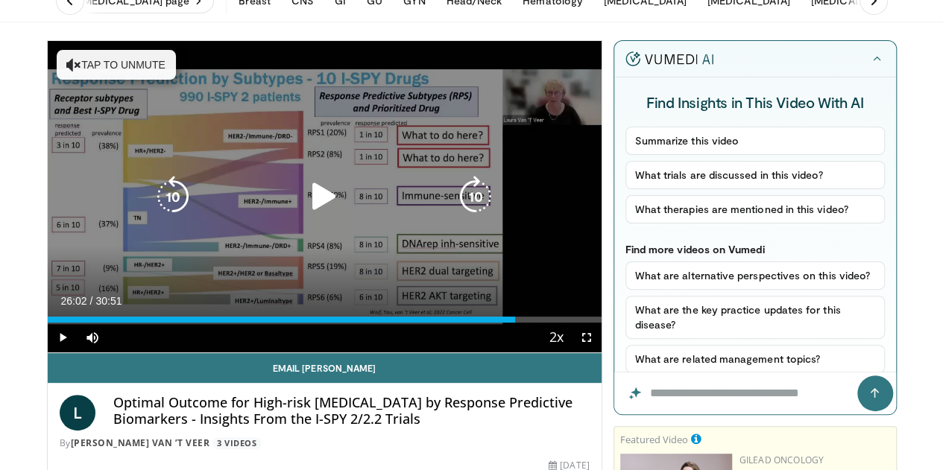
click at [308, 218] on icon "Video Player" at bounding box center [324, 197] width 42 height 42
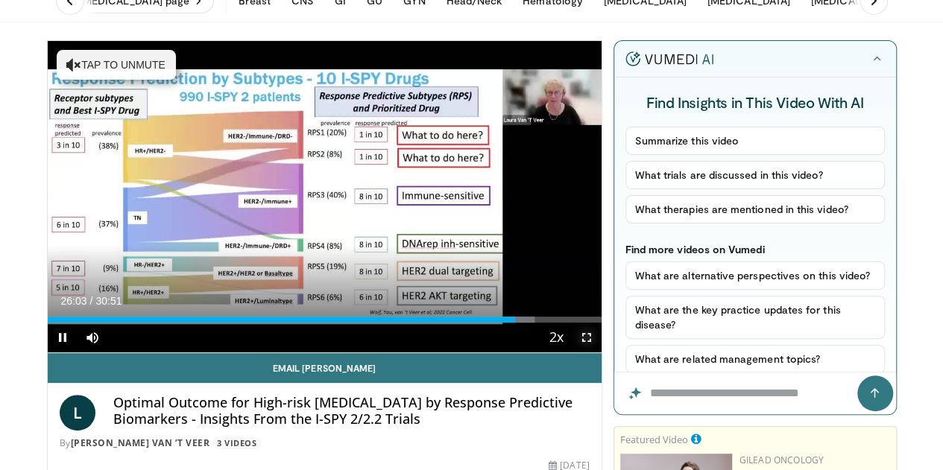
click at [596, 352] on span "Video Player" at bounding box center [586, 338] width 30 height 30
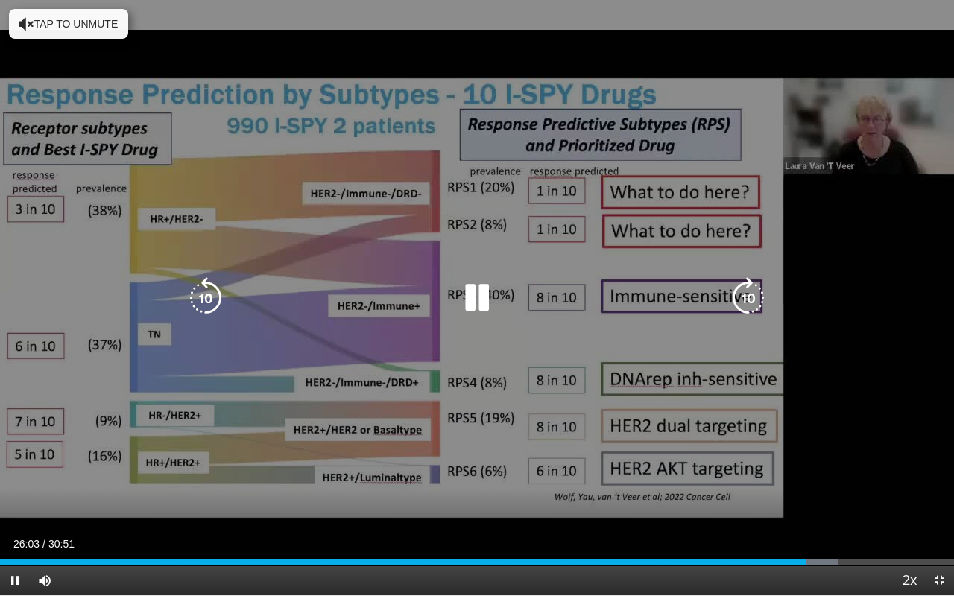
click at [462, 284] on icon "Video Player" at bounding box center [477, 298] width 42 height 42
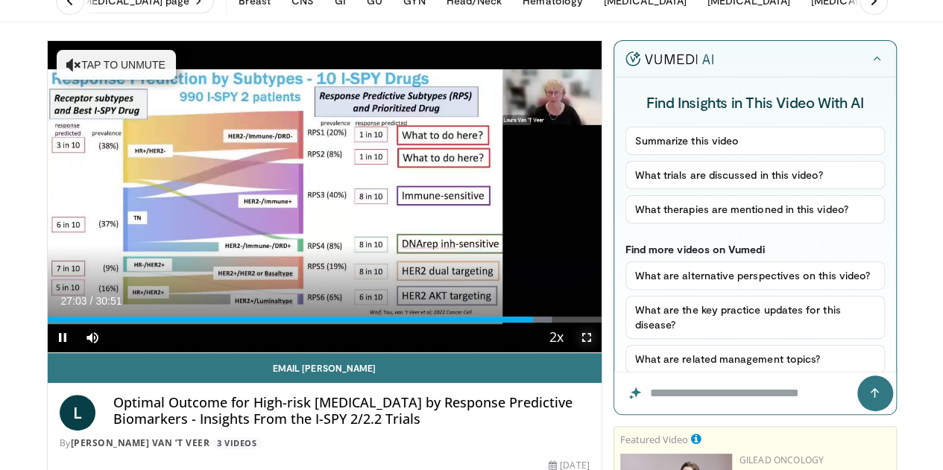
click at [598, 352] on span "Video Player" at bounding box center [586, 338] width 30 height 30
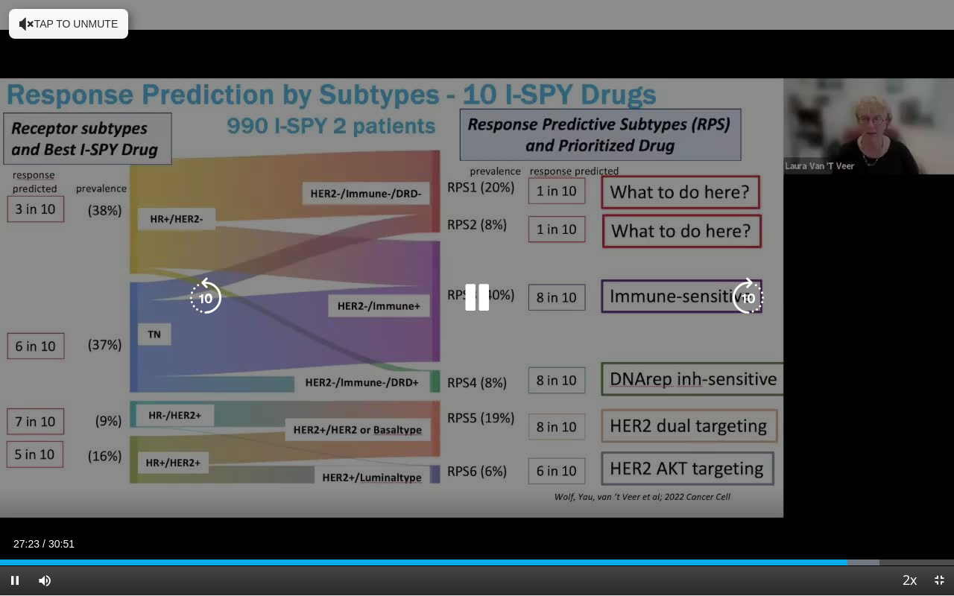
click at [480, 307] on icon "Video Player" at bounding box center [477, 298] width 42 height 42
